Goal: Find contact information: Find contact information

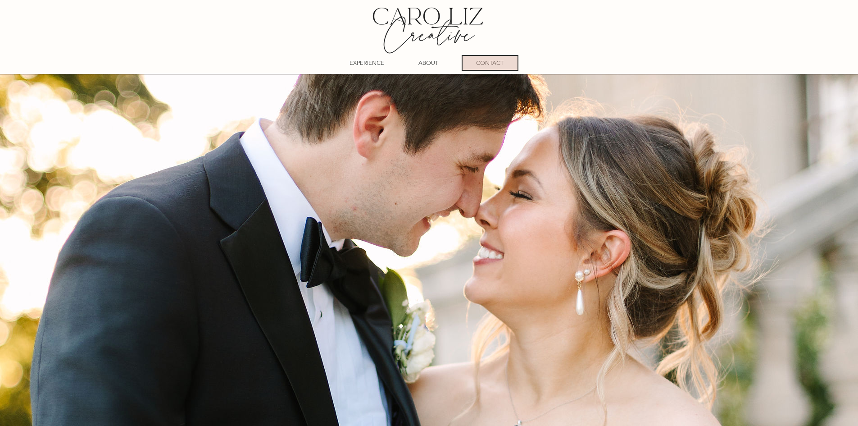
click at [485, 59] on p "CONTACT" at bounding box center [489, 63] width 27 height 14
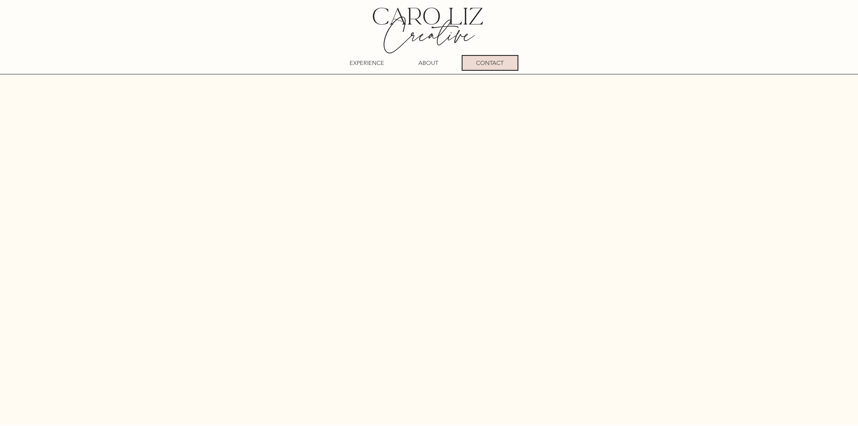
scroll to position [629, 0]
click at [416, 24] on img at bounding box center [428, 29] width 144 height 59
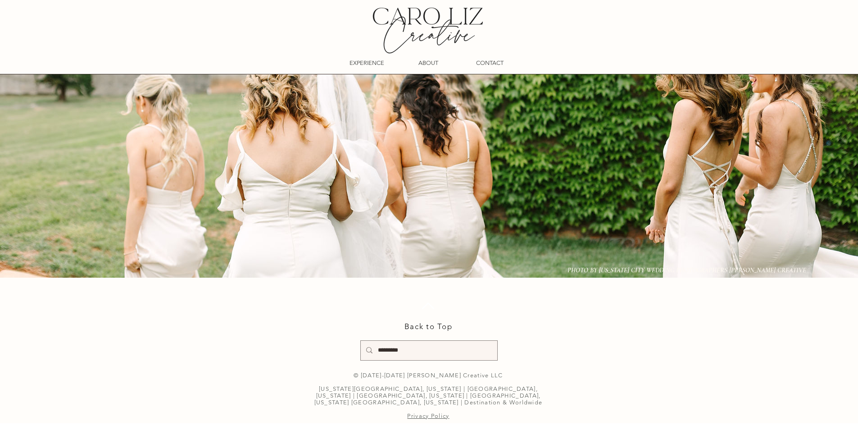
scroll to position [14007, 0]
